Goal: Task Accomplishment & Management: Manage account settings

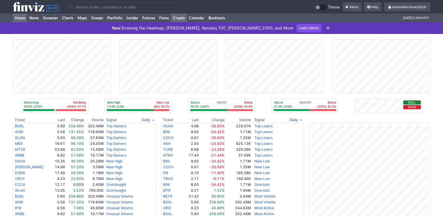
drag, startPoint x: 0, startPoint y: 0, endPoint x: 175, endPoint y: 17, distance: 176.3
click at [175, 17] on link "Crypto" at bounding box center [179, 17] width 16 height 9
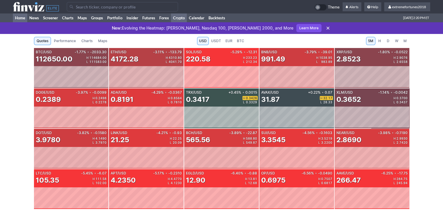
click at [22, 18] on link "Home" at bounding box center [20, 17] width 14 height 9
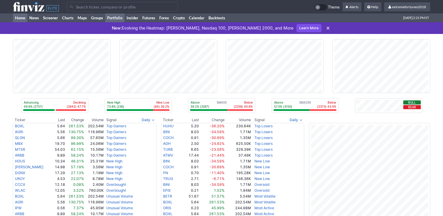
click at [119, 16] on link "Portfolio" at bounding box center [114, 17] width 19 height 9
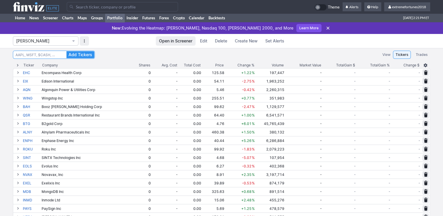
click at [40, 56] on input at bounding box center [54, 55] width 82 height 8
click at [43, 45] on button "[PERSON_NAME]" at bounding box center [46, 40] width 66 height 9
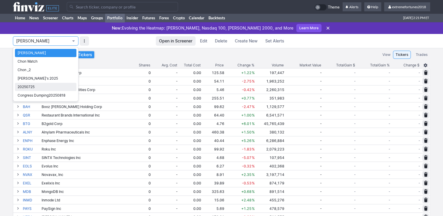
click at [39, 83] on link "20250725" at bounding box center [46, 87] width 62 height 8
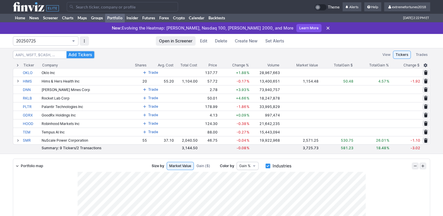
click at [39, 40] on span "20250725" at bounding box center [42, 41] width 53 height 6
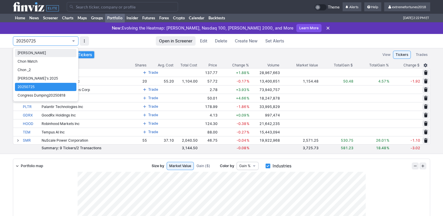
click at [30, 54] on span "Isabel_Watch" at bounding box center [46, 53] width 56 height 6
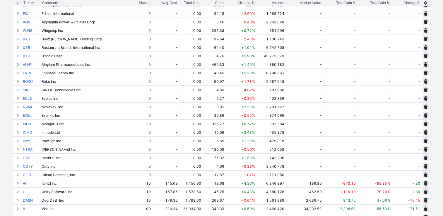
scroll to position [117, 0]
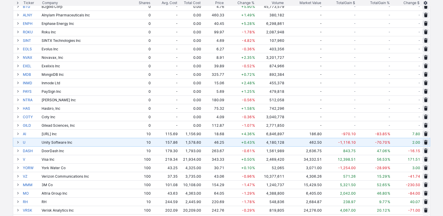
click at [19, 143] on span at bounding box center [18, 142] width 4 height 5
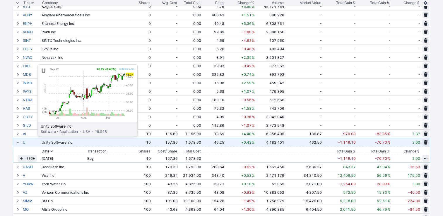
click at [23, 141] on link "U" at bounding box center [32, 142] width 18 height 8
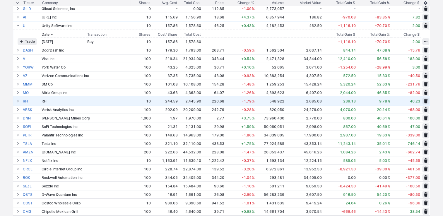
scroll to position [234, 0]
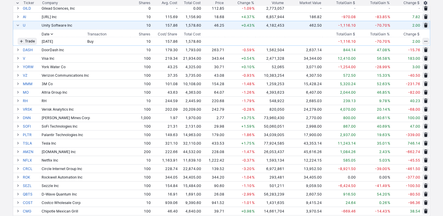
click at [16, 25] on span at bounding box center [18, 25] width 4 height 5
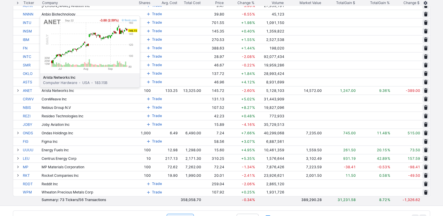
scroll to position [498, 0]
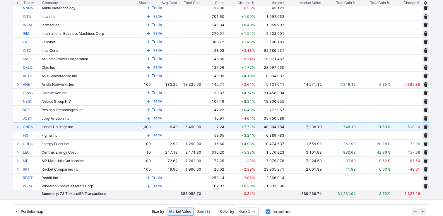
click at [17, 126] on span at bounding box center [18, 126] width 4 height 5
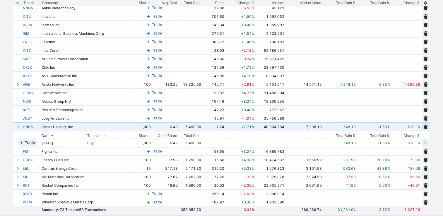
click at [17, 126] on span at bounding box center [18, 126] width 4 height 5
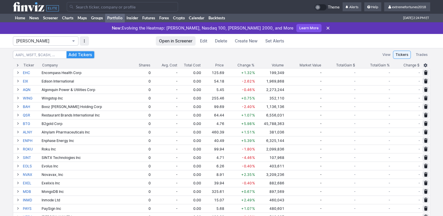
click at [56, 43] on span "Isabel_Watch" at bounding box center [42, 41] width 53 height 6
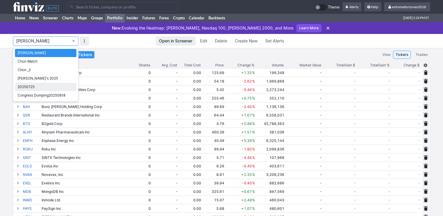
drag, startPoint x: 32, startPoint y: 64, endPoint x: 31, endPoint y: 86, distance: 22.3
click at [31, 86] on div "Isabel_Watch Chon Watch Chon _2 Nancy's 2025 20250725 Congress Dumping20250818" at bounding box center [45, 74] width 65 height 54
click at [31, 88] on span "20250725" at bounding box center [46, 87] width 56 height 6
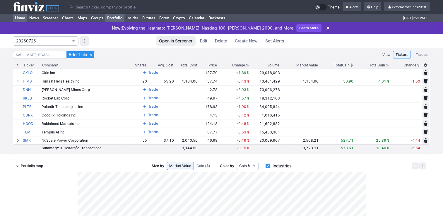
click at [16, 17] on link "Home" at bounding box center [20, 17] width 14 height 9
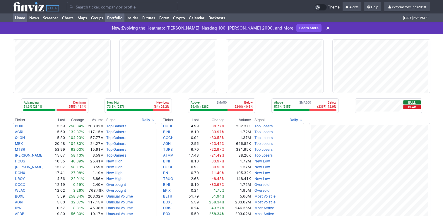
click at [120, 20] on link "Portfolio" at bounding box center [114, 17] width 19 height 9
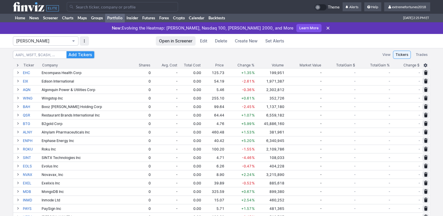
click at [40, 40] on span "[PERSON_NAME]" at bounding box center [42, 41] width 53 height 6
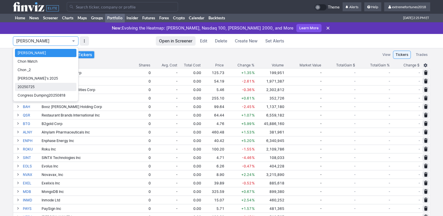
click at [40, 84] on span "20250725" at bounding box center [46, 87] width 56 height 6
